Goal: Task Accomplishment & Management: Complete application form

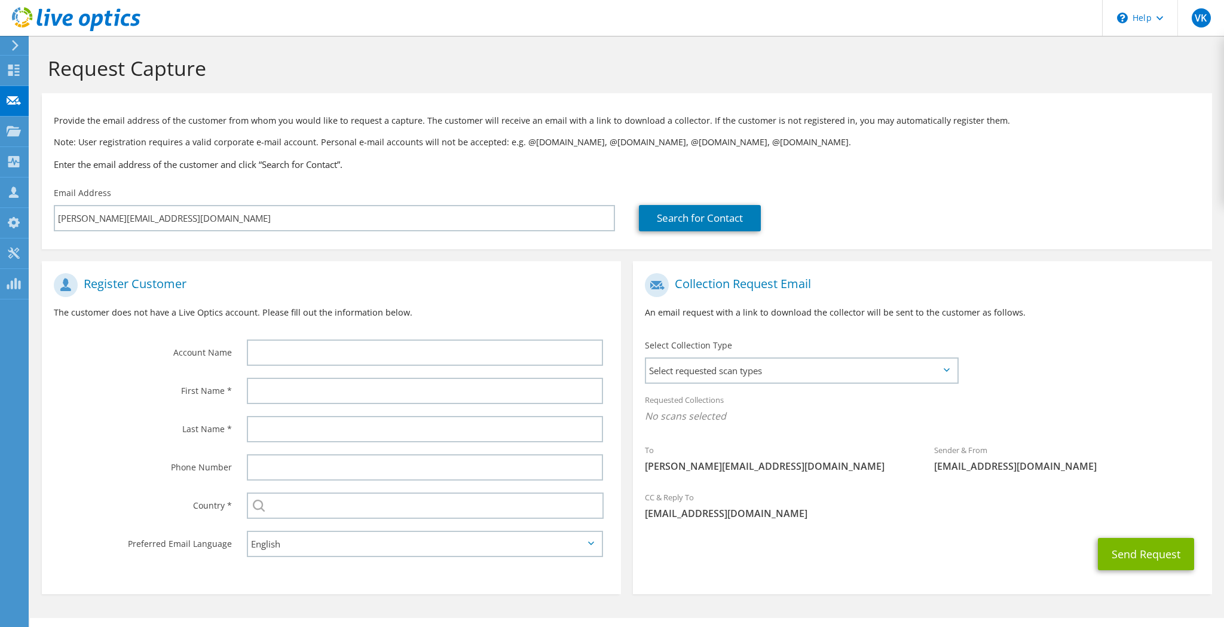
scroll to position [569, 0]
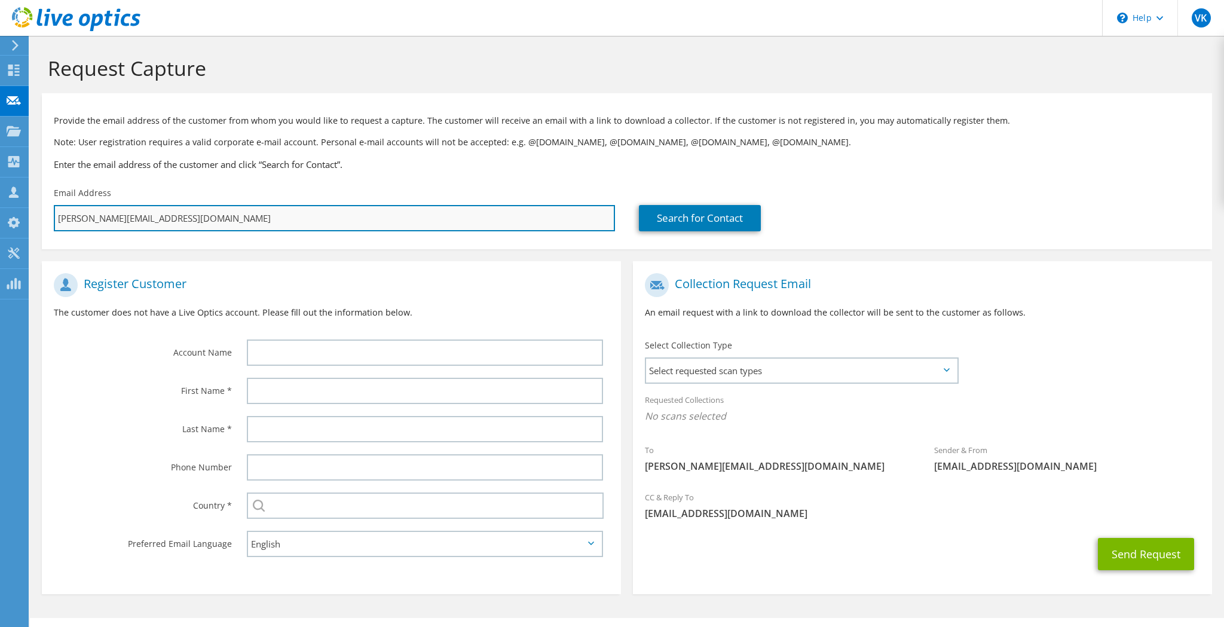
click at [256, 222] on input "josh@parraglade.com" at bounding box center [334, 218] width 561 height 26
drag, startPoint x: 269, startPoint y: 218, endPoint x: 43, endPoint y: 198, distance: 226.9
click at [43, 198] on div "Email Address josh@parraglade.com" at bounding box center [334, 209] width 585 height 56
paste input "angelo.vitalone@lipmanfamilyfarms"
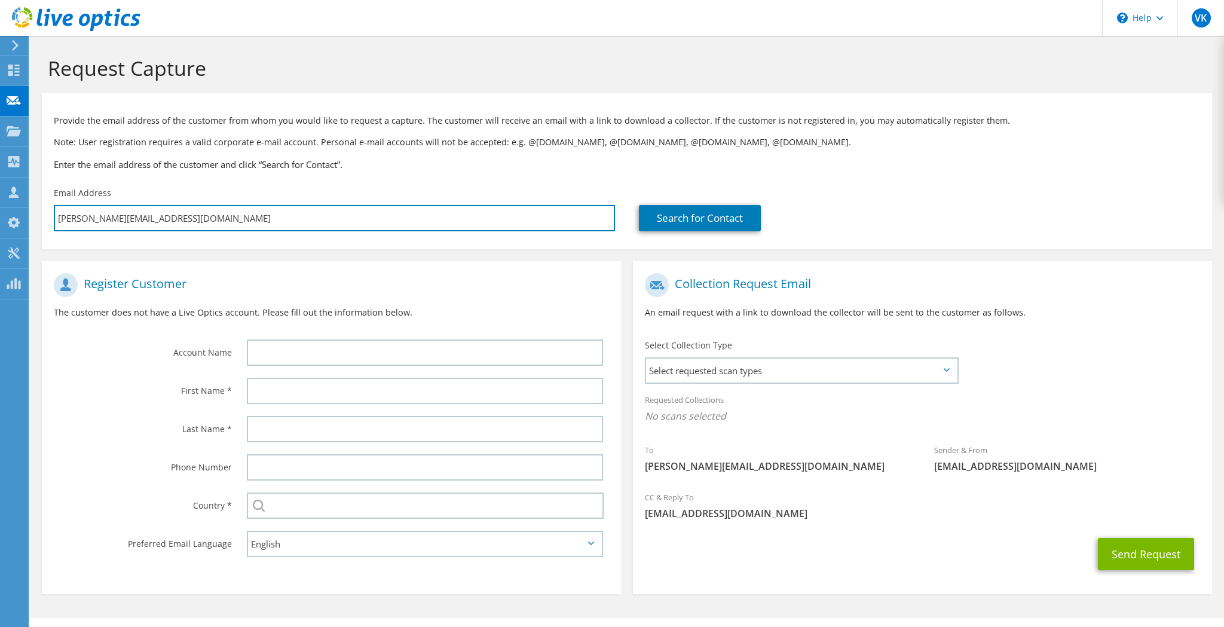
type input "angelo.vitalone@lipmanfamilyfarms.com"
type input "Select"
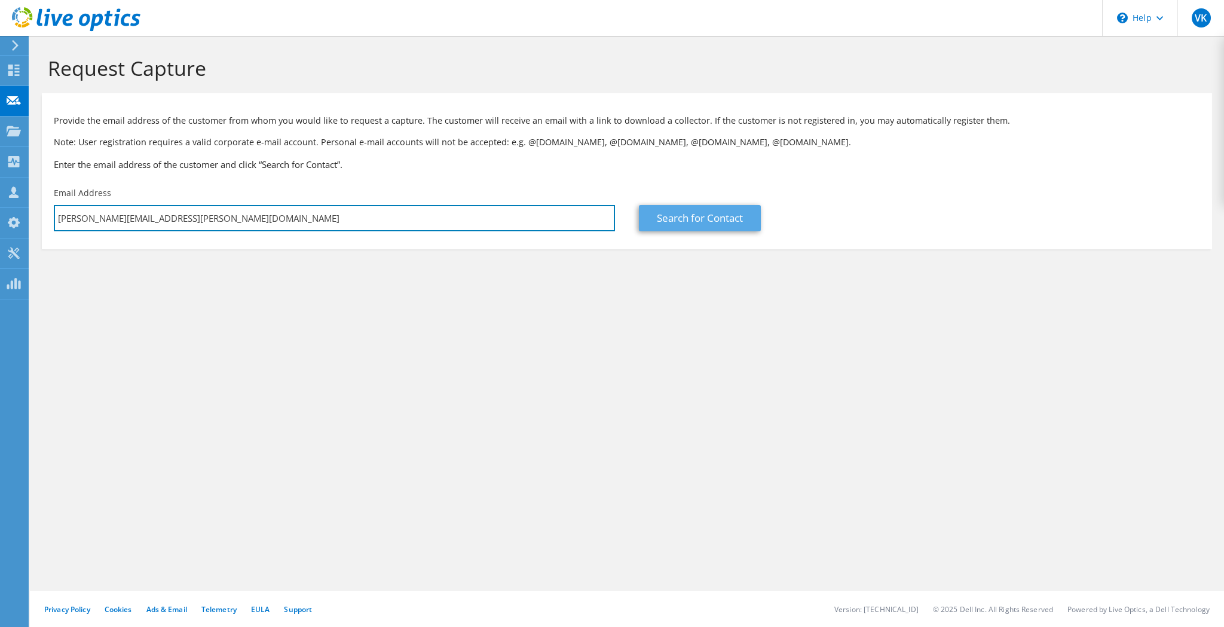
type input "angelo.vitalone@lipmanfamilyfarms.com"
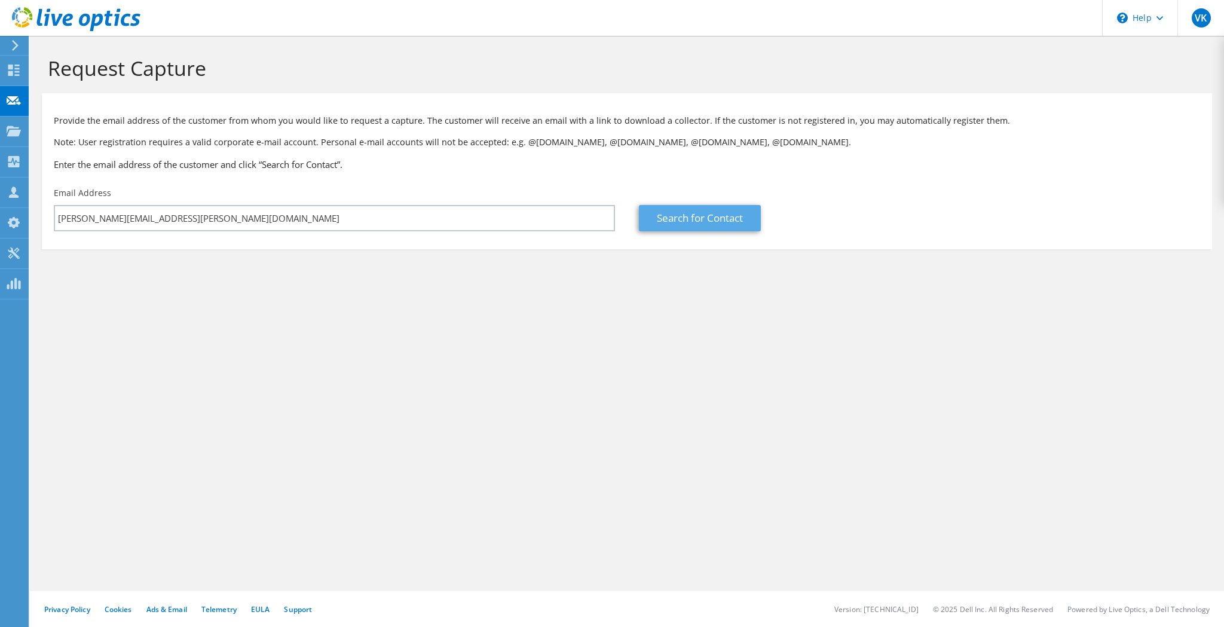
click at [705, 222] on link "Search for Contact" at bounding box center [700, 218] width 122 height 26
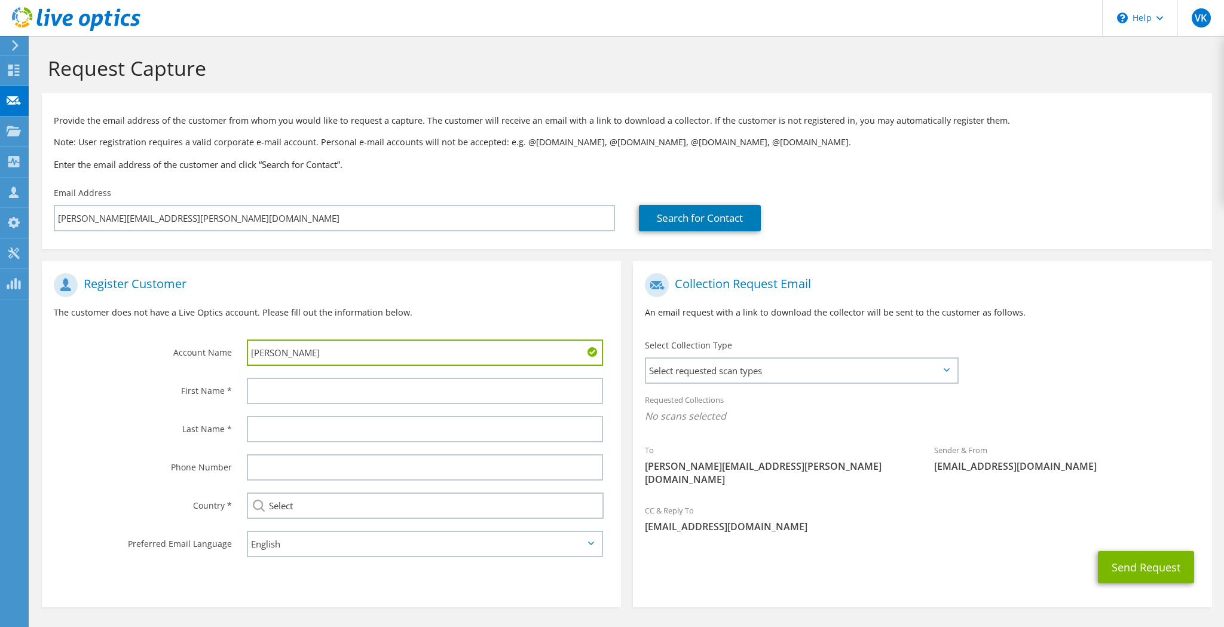
type input "Angelo"
drag, startPoint x: 267, startPoint y: 351, endPoint x: 240, endPoint y: 350, distance: 26.3
click at [240, 350] on div "Angelo" at bounding box center [428, 353] width 386 height 38
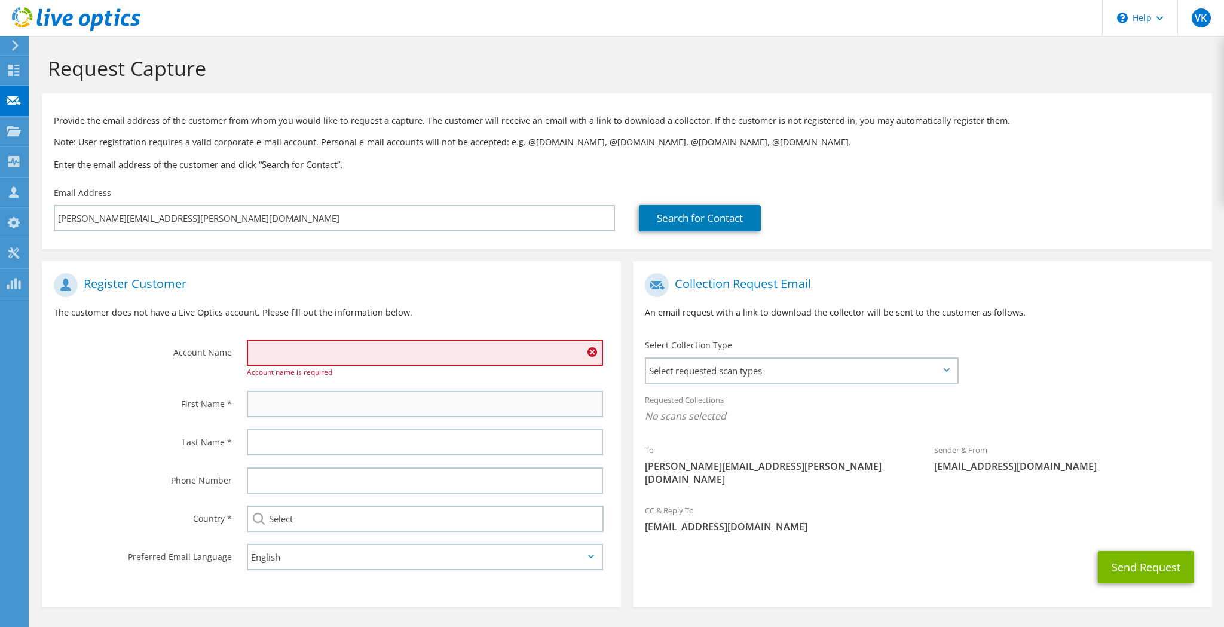
drag, startPoint x: 262, startPoint y: 384, endPoint x: 265, endPoint y: 390, distance: 7.2
click at [262, 385] on section "Register Customer The customer does not have a Live Optics account. Please fill…" at bounding box center [331, 434] width 579 height 346
click at [264, 399] on input "text" at bounding box center [425, 404] width 356 height 26
paste input "Angelo"
type input "Angelo"
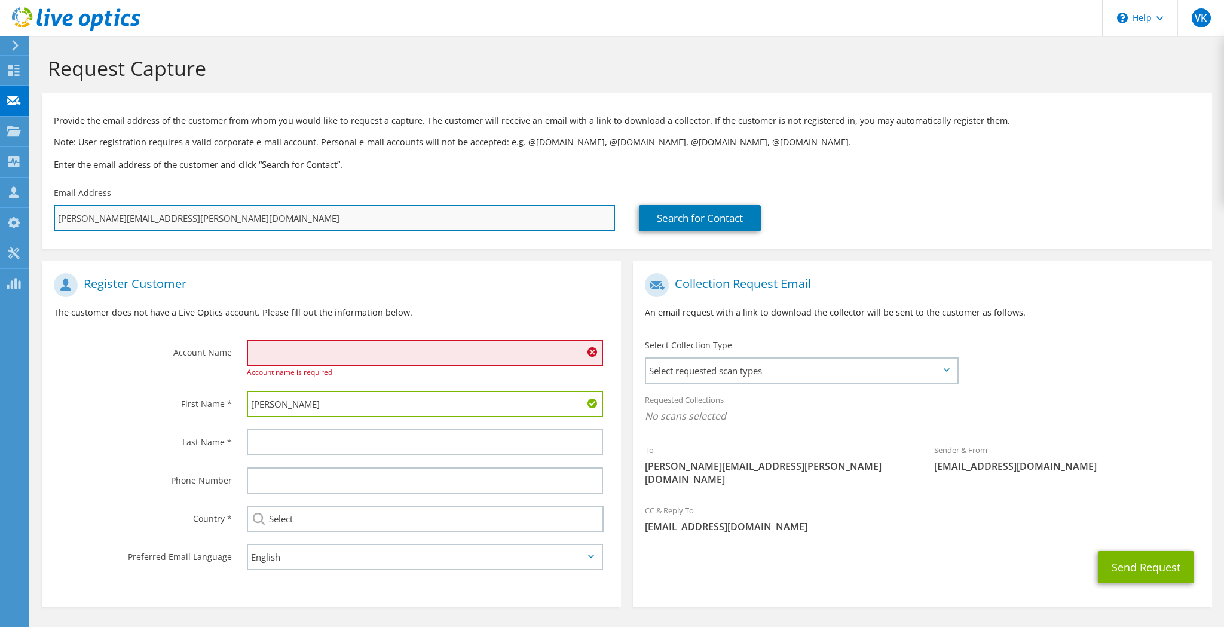
drag, startPoint x: 96, startPoint y: 218, endPoint x: 120, endPoint y: 217, distance: 24.5
type input "angelo.@lipmanfamilyfarms.com"
type input "Select"
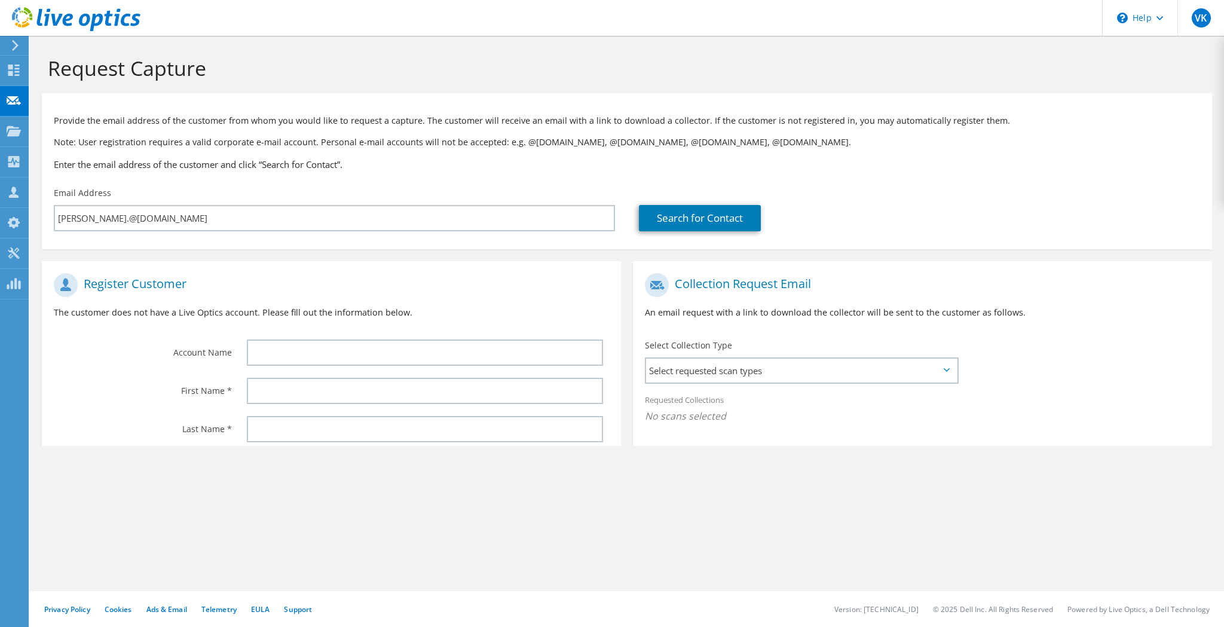
click at [304, 405] on div "Request Capture Provide the email address of the customer from whom you would l…" at bounding box center [627, 331] width 1195 height 591
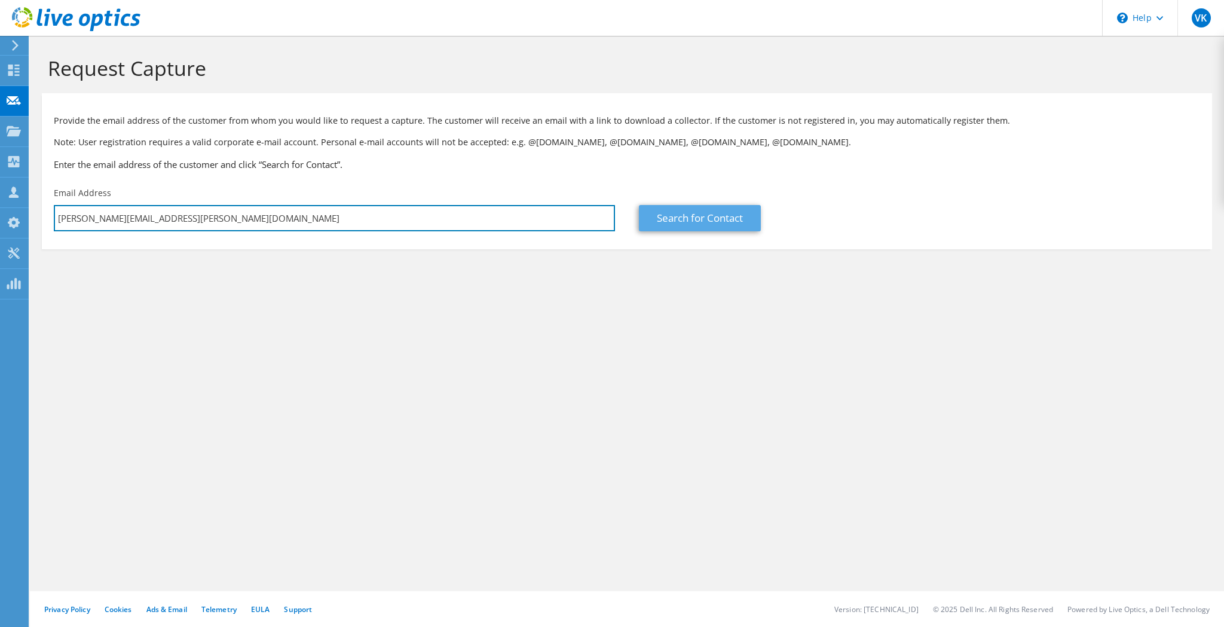
type input "angelo.vitalone@lipmanfamilyfarms.com"
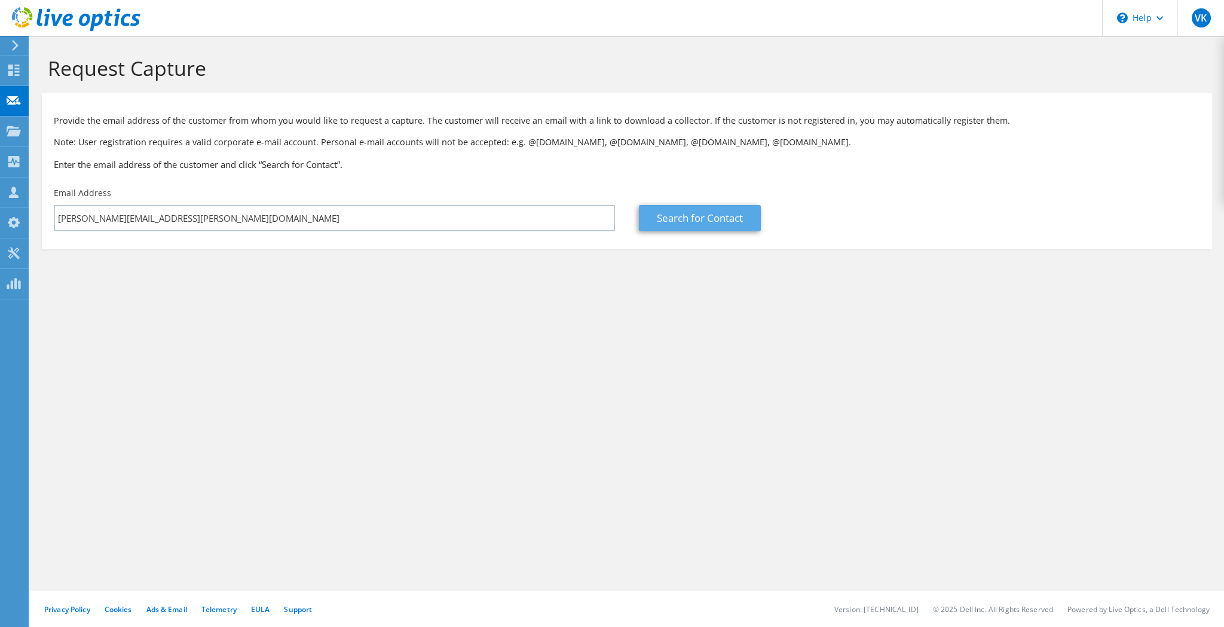
click at [734, 221] on link "Search for Contact" at bounding box center [700, 218] width 122 height 26
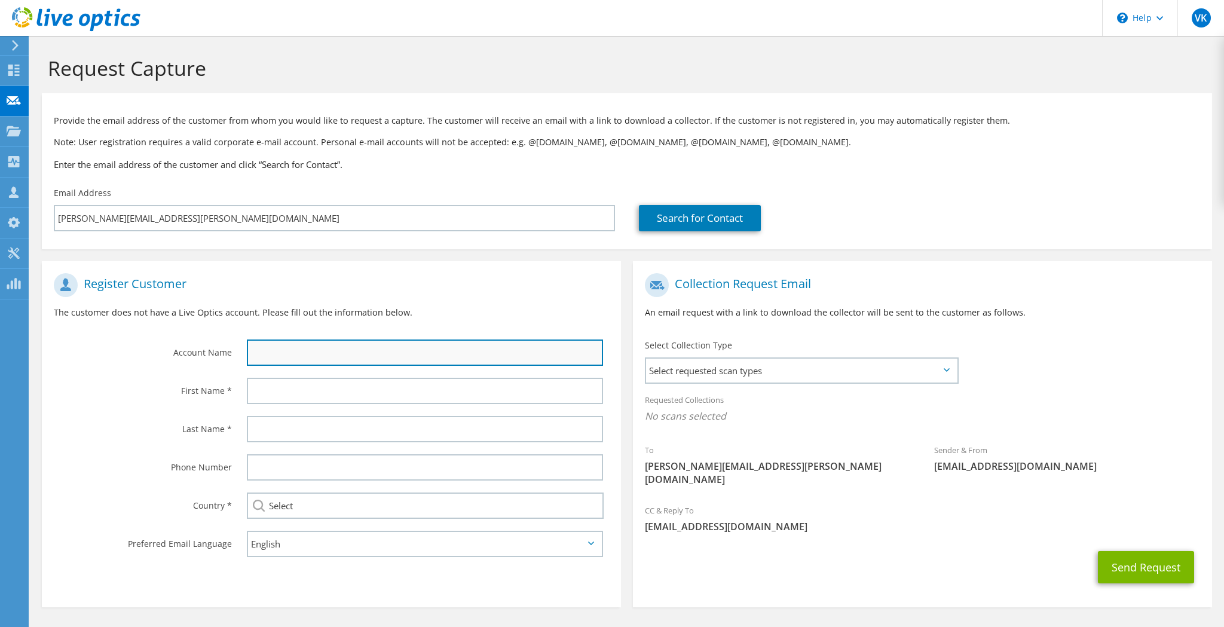
drag, startPoint x: 277, startPoint y: 353, endPoint x: 282, endPoint y: 359, distance: 7.7
click at [277, 353] on input "text" at bounding box center [425, 353] width 356 height 26
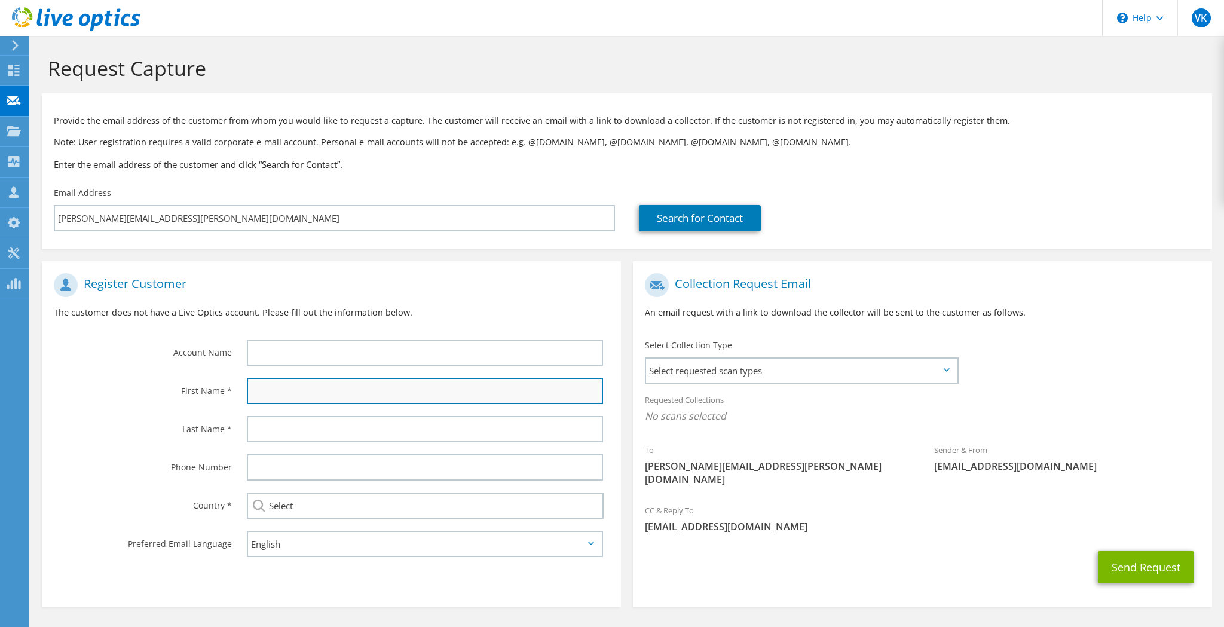
click at [276, 388] on input "text" at bounding box center [425, 391] width 356 height 26
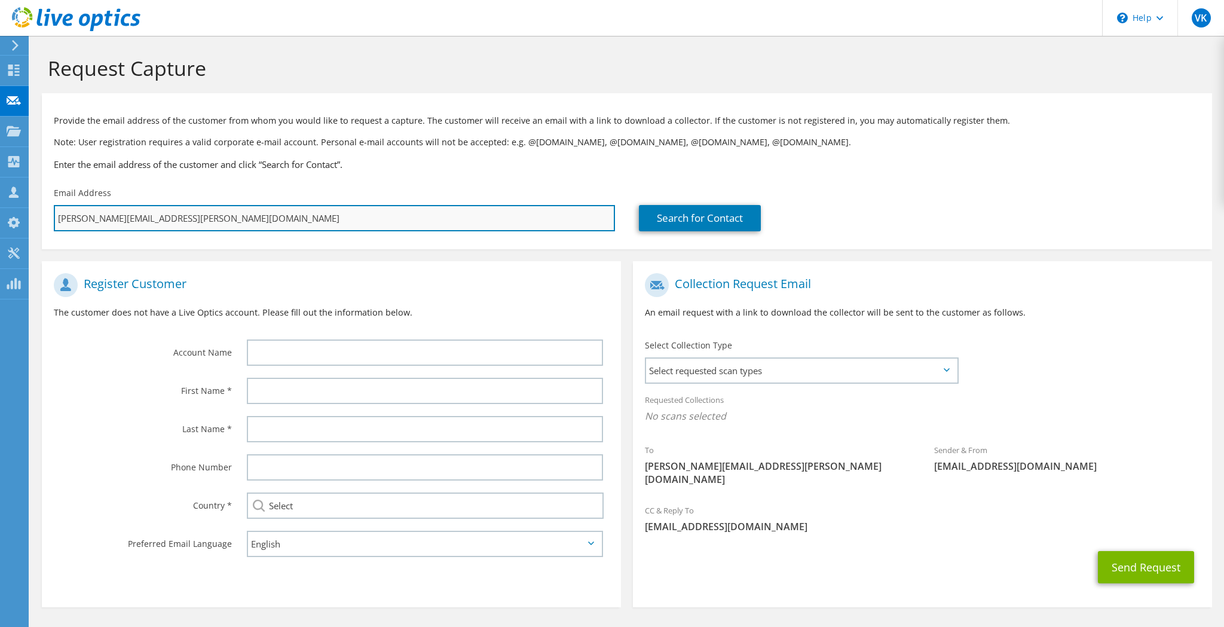
drag, startPoint x: 121, startPoint y: 217, endPoint x: 68, endPoint y: 223, distance: 53.5
click at [56, 216] on input "angelo.vitalone@lipmanfamilyfarms.com" at bounding box center [334, 218] width 561 height 26
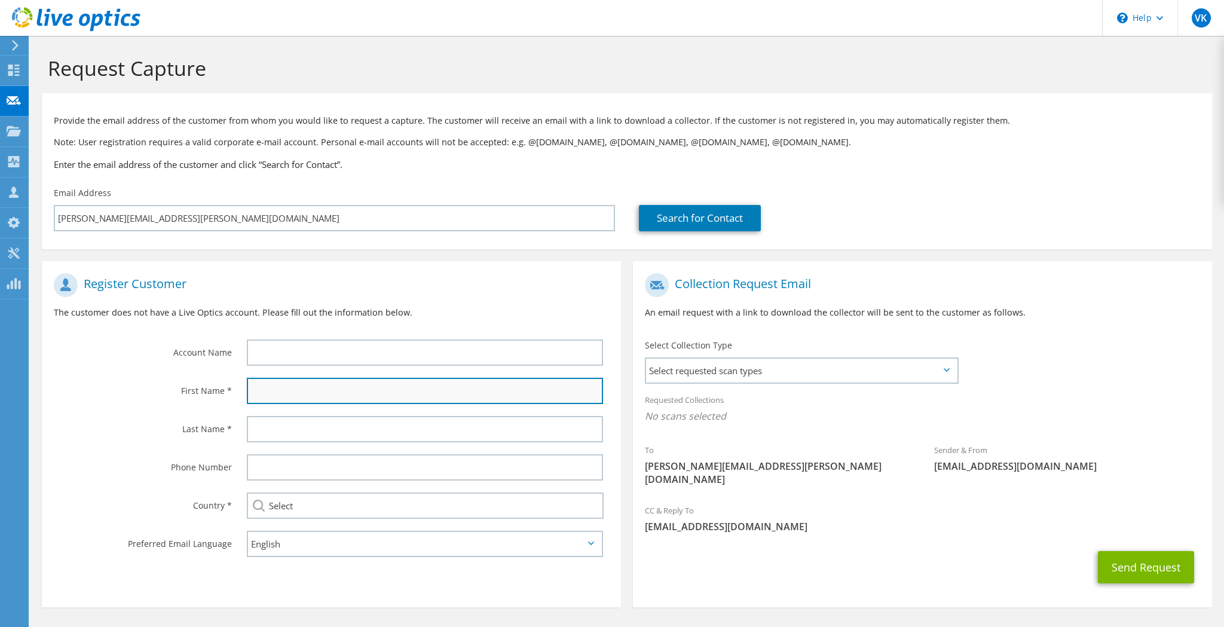
click at [319, 391] on input "text" at bounding box center [425, 391] width 356 height 26
paste input "angelo.vitalone"
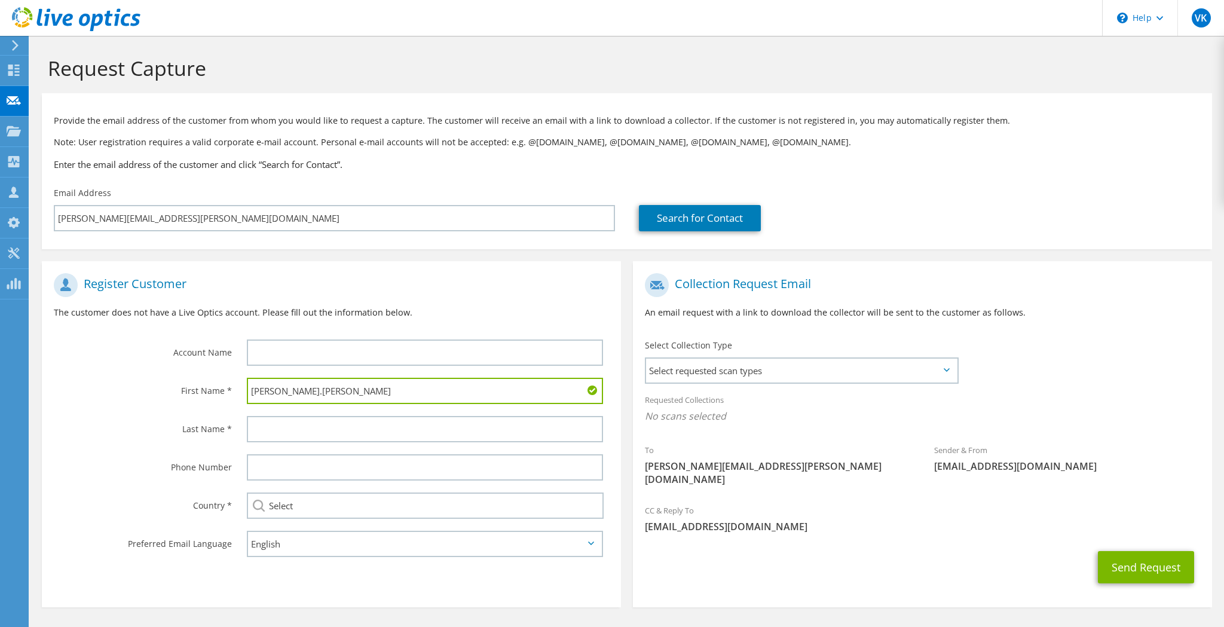
drag, startPoint x: 254, startPoint y: 392, endPoint x: 259, endPoint y: 396, distance: 6.8
click at [256, 394] on input "angelo.vitalone" at bounding box center [425, 391] width 356 height 26
type input "Angelo Vitalone"
click at [300, 351] on input "text" at bounding box center [425, 353] width 356 height 26
paste input "Lipman"
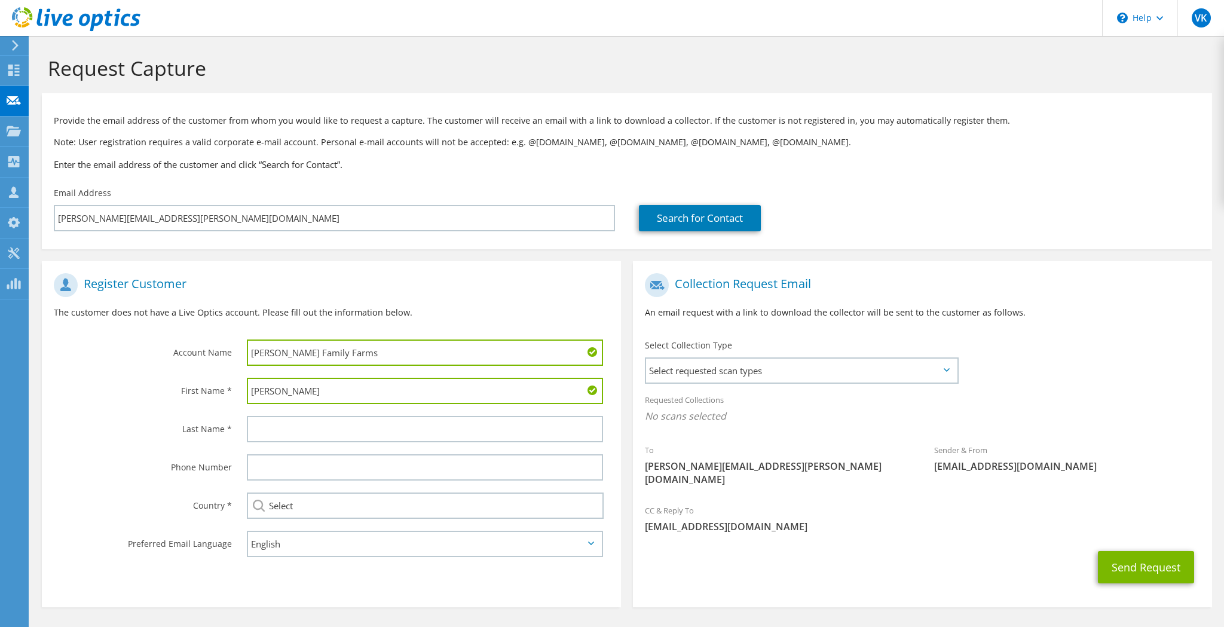
type input "Lipman Family Farms"
drag, startPoint x: 296, startPoint y: 391, endPoint x: 352, endPoint y: 397, distance: 55.9
click at [352, 396] on input "Angelo Vitalone" at bounding box center [425, 391] width 356 height 26
type input "Angelo"
paste input "Vitalone"
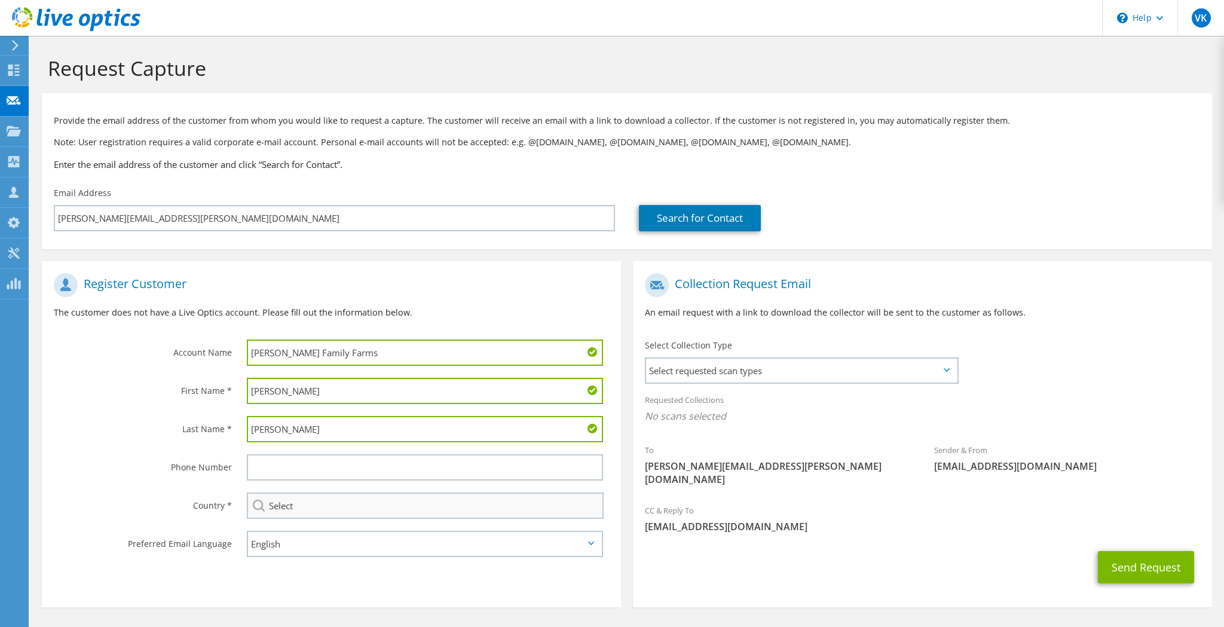
type input "Vitalone"
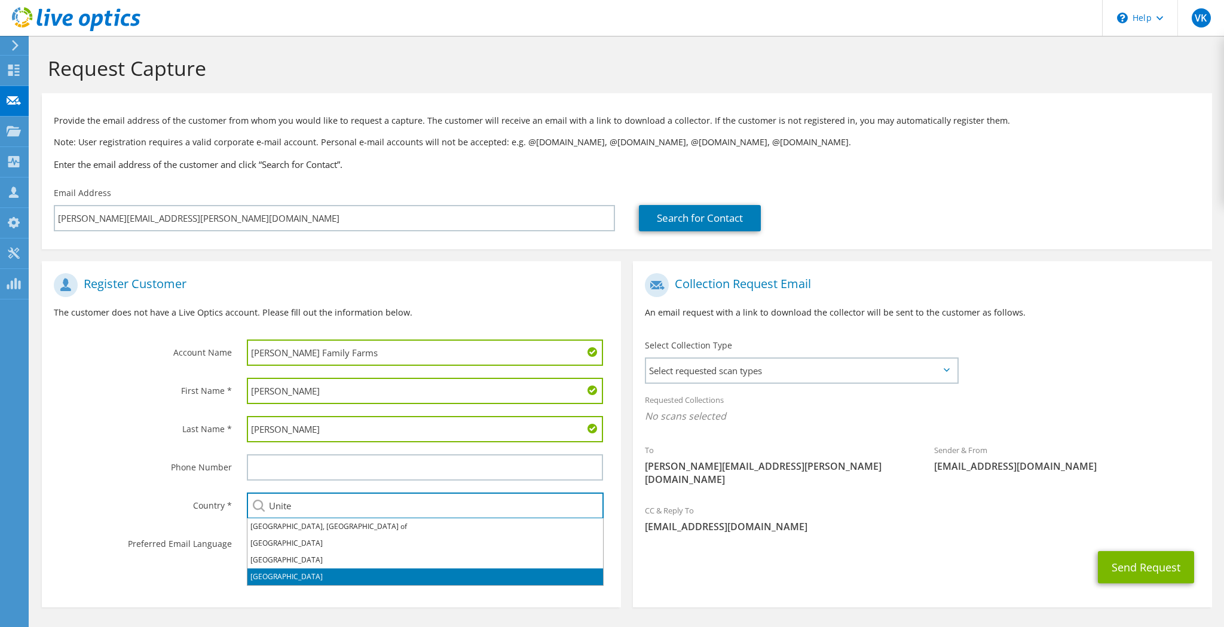
click at [274, 585] on li "[GEOGRAPHIC_DATA]" at bounding box center [426, 577] width 356 height 17
type input "[GEOGRAPHIC_DATA]"
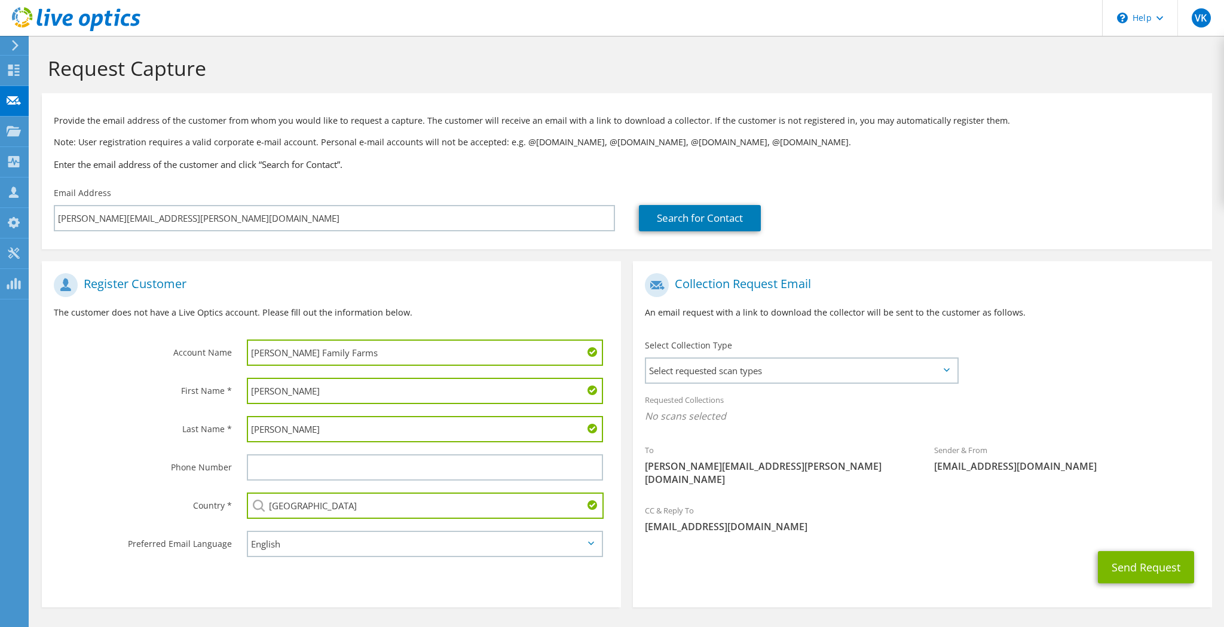
click at [840, 346] on div "Select Collection Type Select requested scan types Server Virtualization Optica…" at bounding box center [802, 361] width 314 height 42
click at [829, 362] on span "Select requested scan types" at bounding box center [801, 371] width 311 height 24
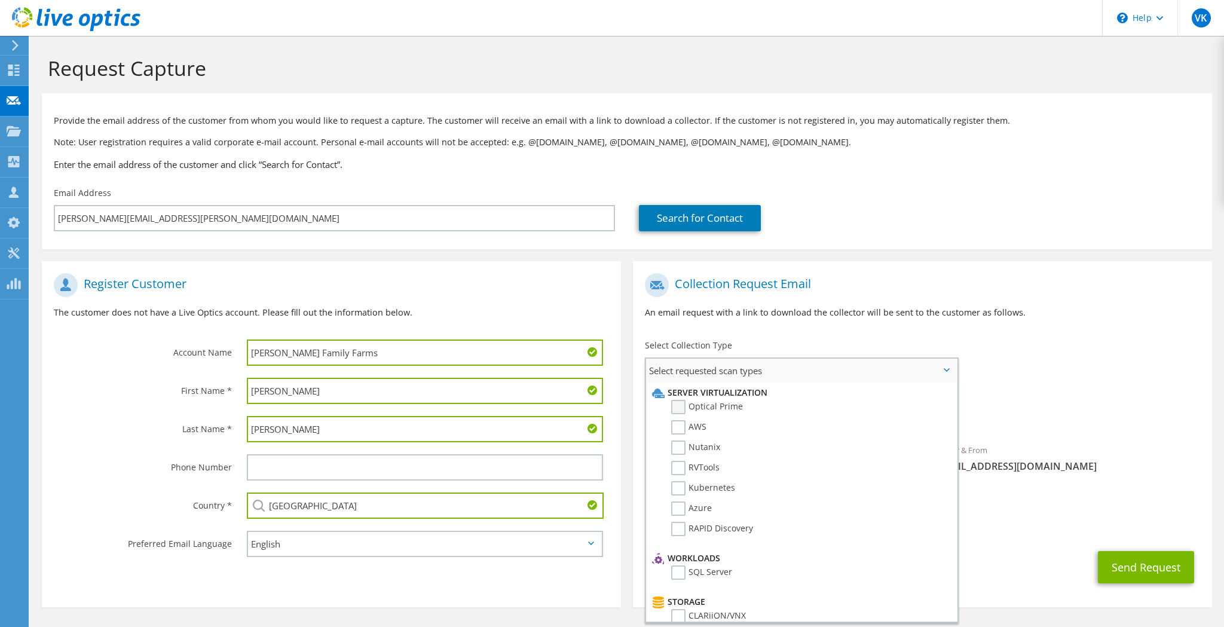
click at [677, 404] on label "Optical Prime" at bounding box center [707, 407] width 72 height 14
click at [0, 0] on input "Optical Prime" at bounding box center [0, 0] width 0 height 0
click at [1082, 401] on div "Requested Collections No scans selected Optical Prime" at bounding box center [922, 411] width 579 height 48
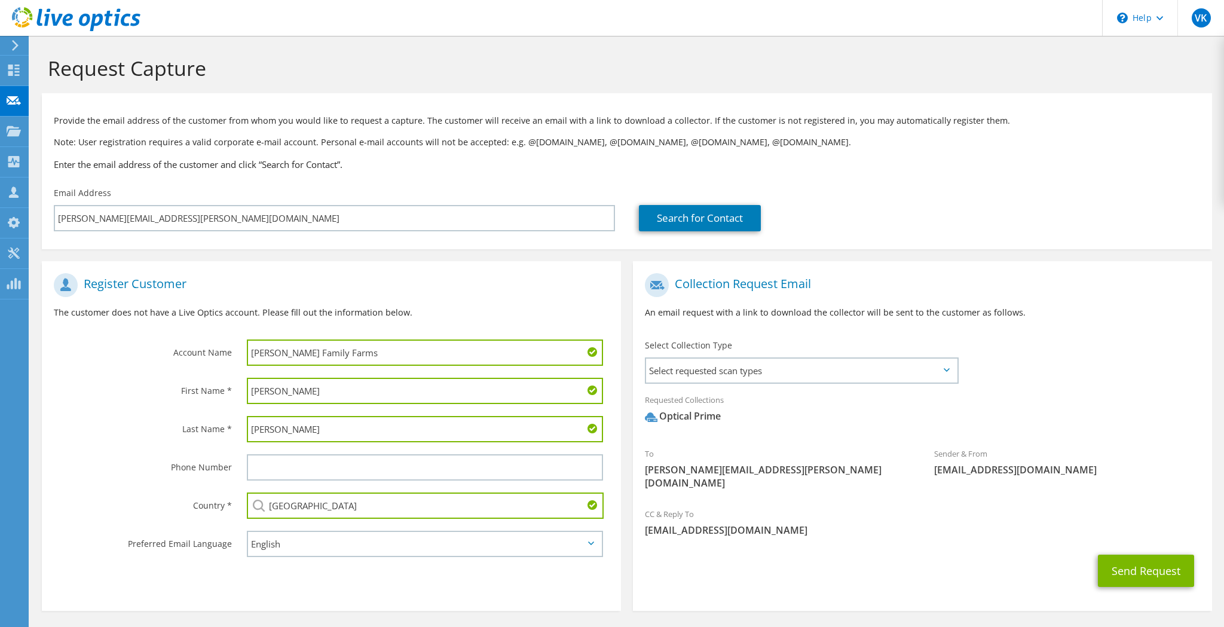
click at [852, 435] on div "Requested Collections No scans selected Optical Prime" at bounding box center [922, 414] width 579 height 54
click at [1149, 555] on button "Send Request" at bounding box center [1146, 571] width 96 height 32
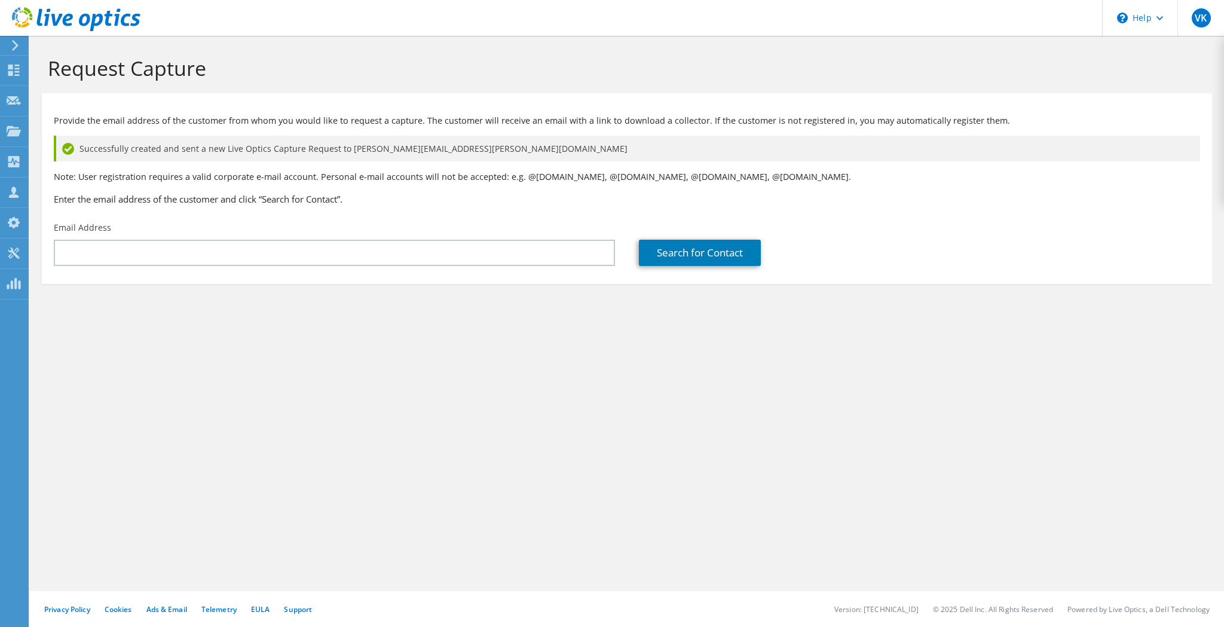
click at [390, 365] on div "Request Capture Provide the email address of the customer from whom you would l…" at bounding box center [627, 331] width 1195 height 591
